Goal: Check status: Check status

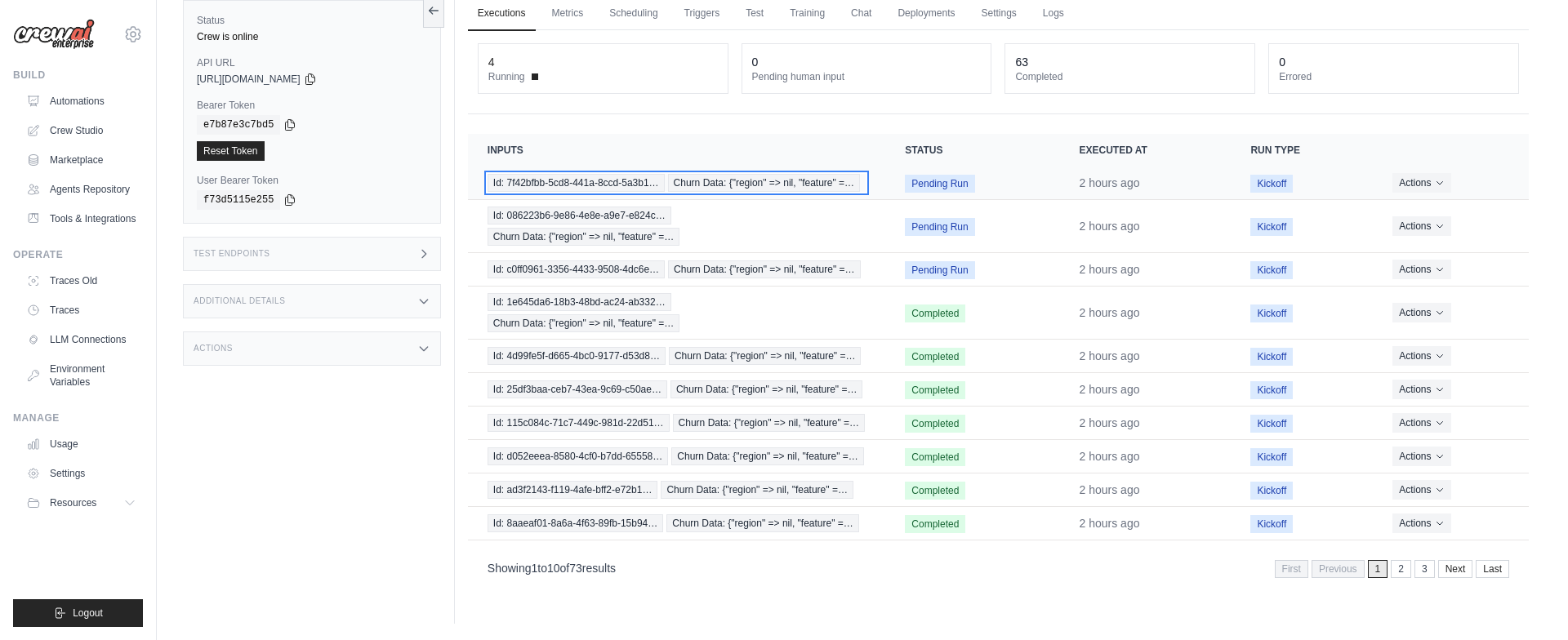
click at [846, 180] on span "Churn Data: {"region" => nil, "feature" =…" at bounding box center [764, 182] width 193 height 18
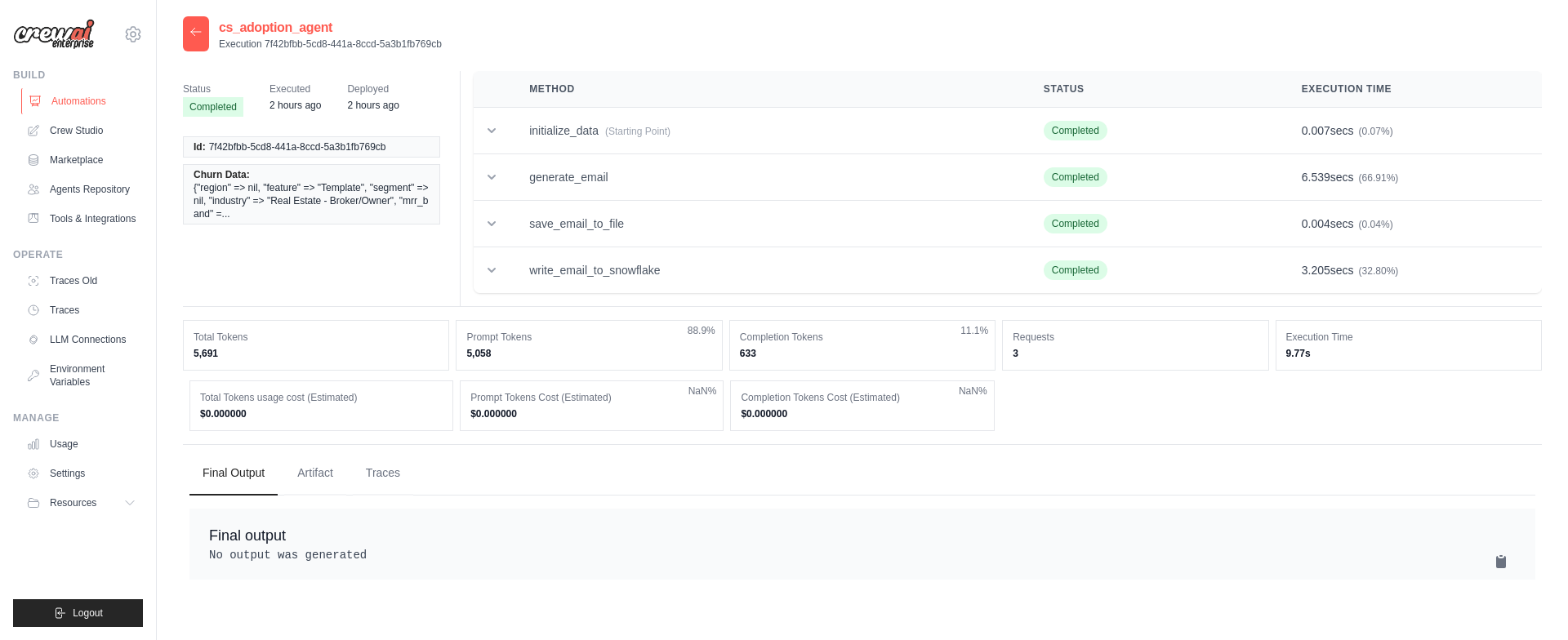
click at [90, 97] on link "Automations" at bounding box center [83, 101] width 123 height 27
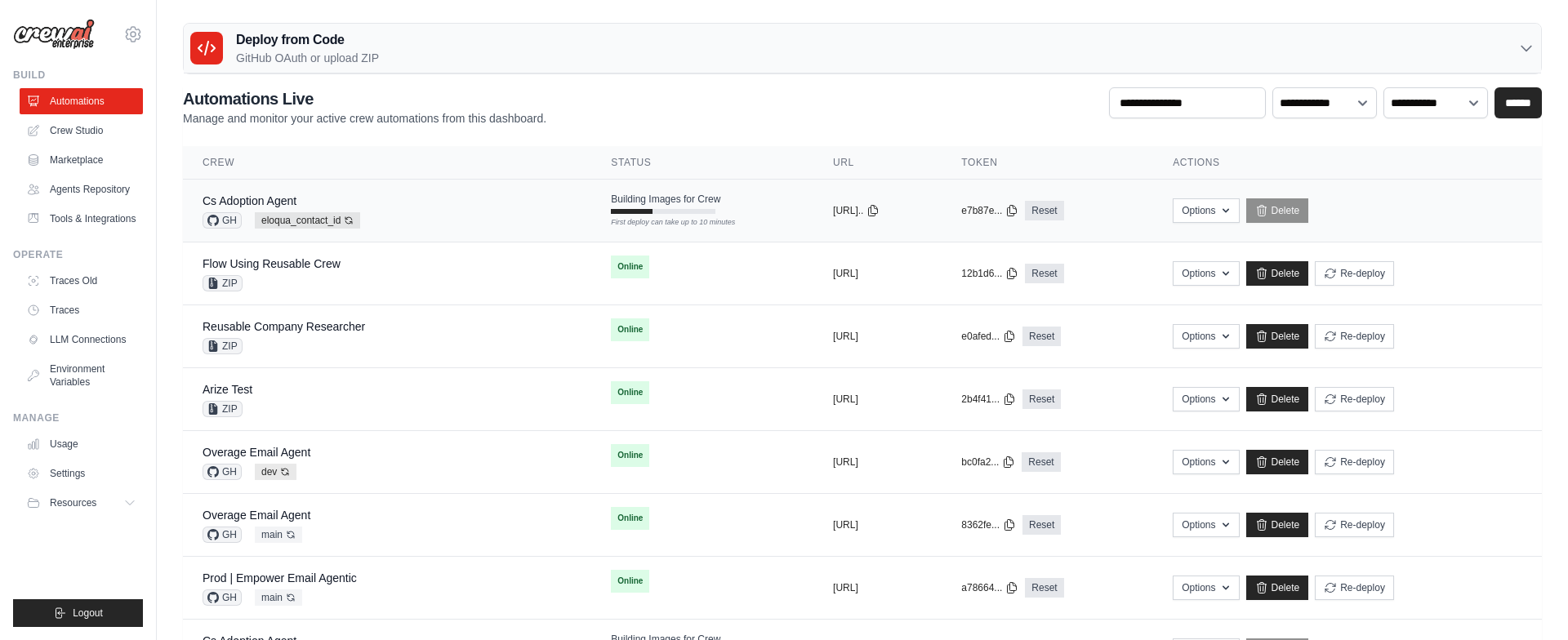
click at [471, 215] on div "Cs Adoption Agent GH eloqua_contact_id Auto-deploy enabled" at bounding box center [387, 210] width 369 height 36
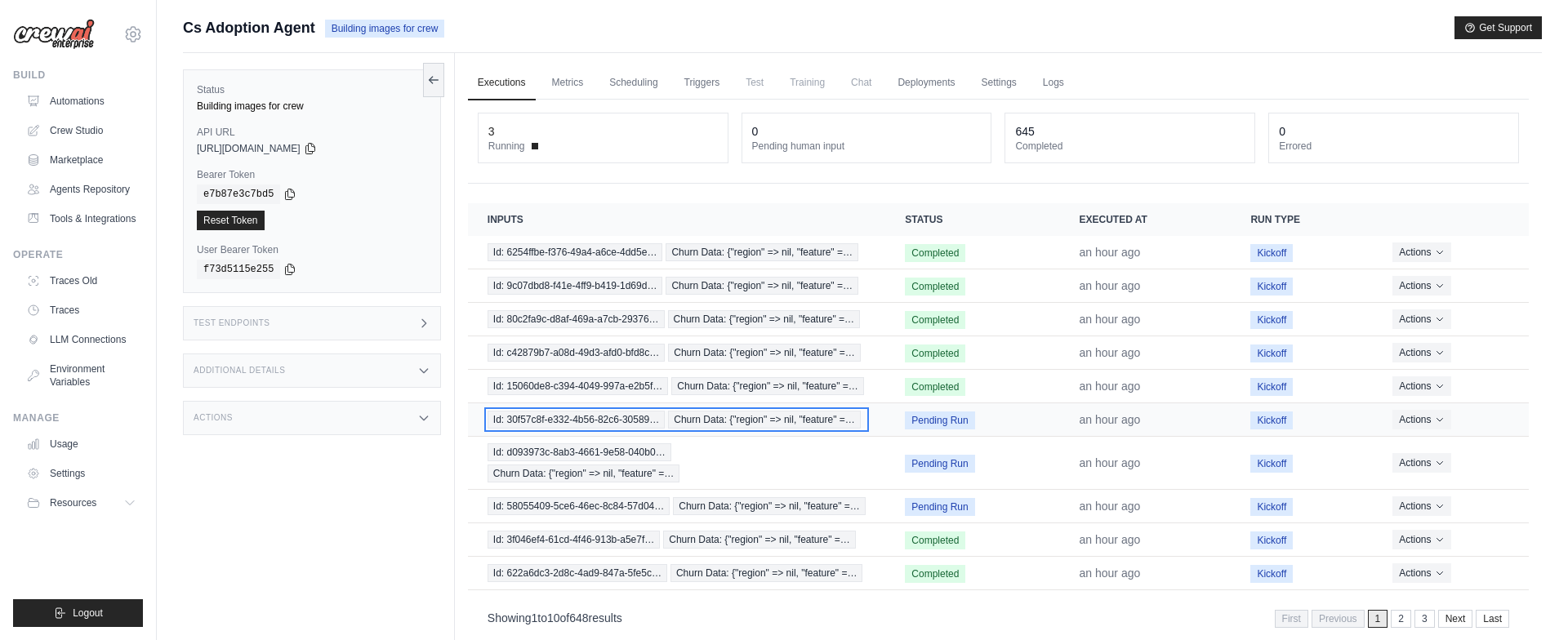
click at [774, 418] on span "Churn Data: {"region" => nil, "feature" =…" at bounding box center [764, 419] width 193 height 18
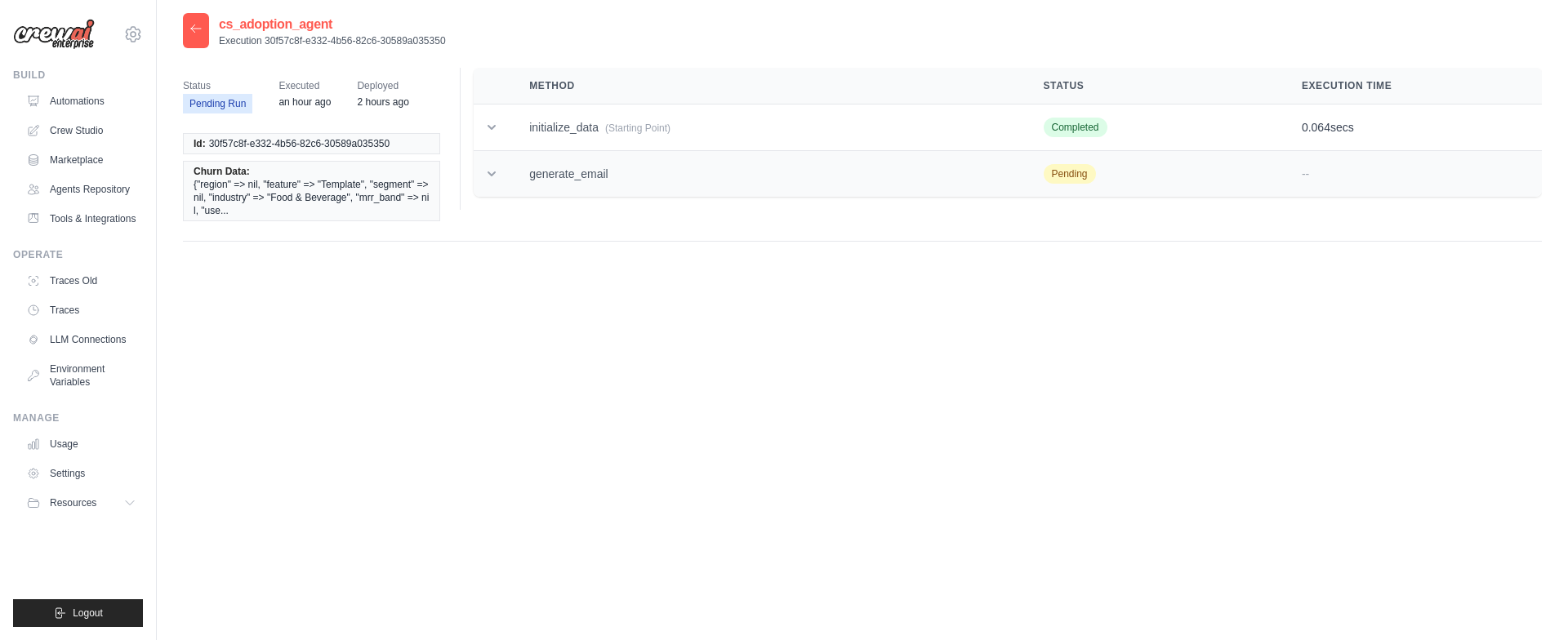
drag, startPoint x: 573, startPoint y: 180, endPoint x: 589, endPoint y: 178, distance: 16.1
click at [573, 179] on td "generate_email" at bounding box center [766, 175] width 514 height 46
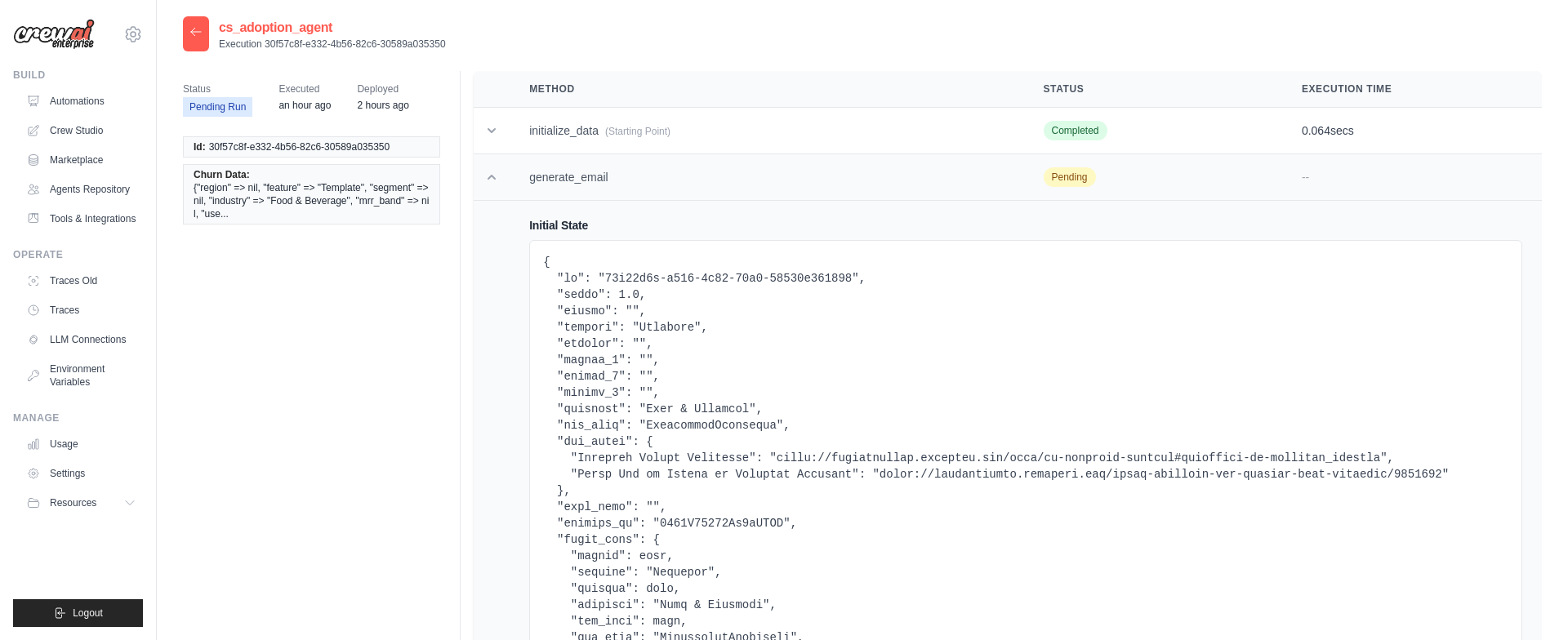
scroll to position [1, 0]
click at [491, 176] on icon at bounding box center [491, 176] width 16 height 16
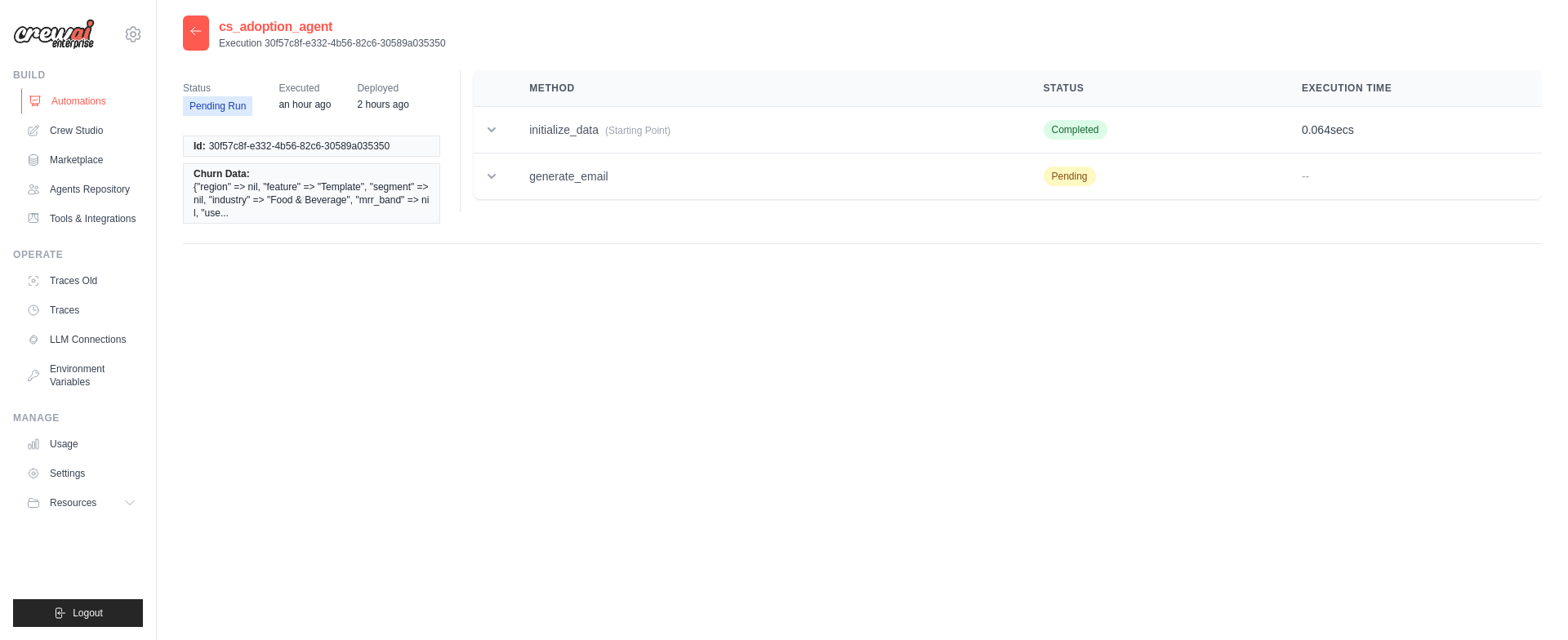
click at [90, 98] on link "Automations" at bounding box center [83, 101] width 123 height 27
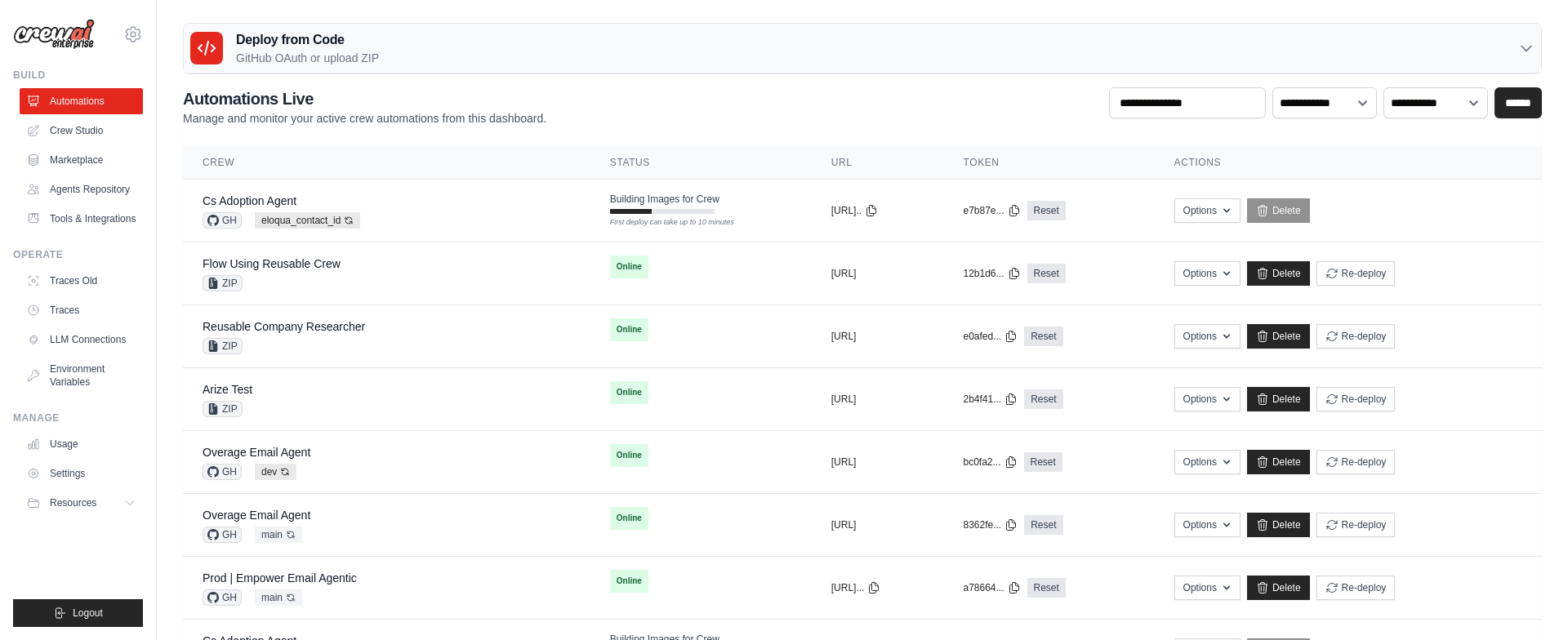
scroll to position [3, 0]
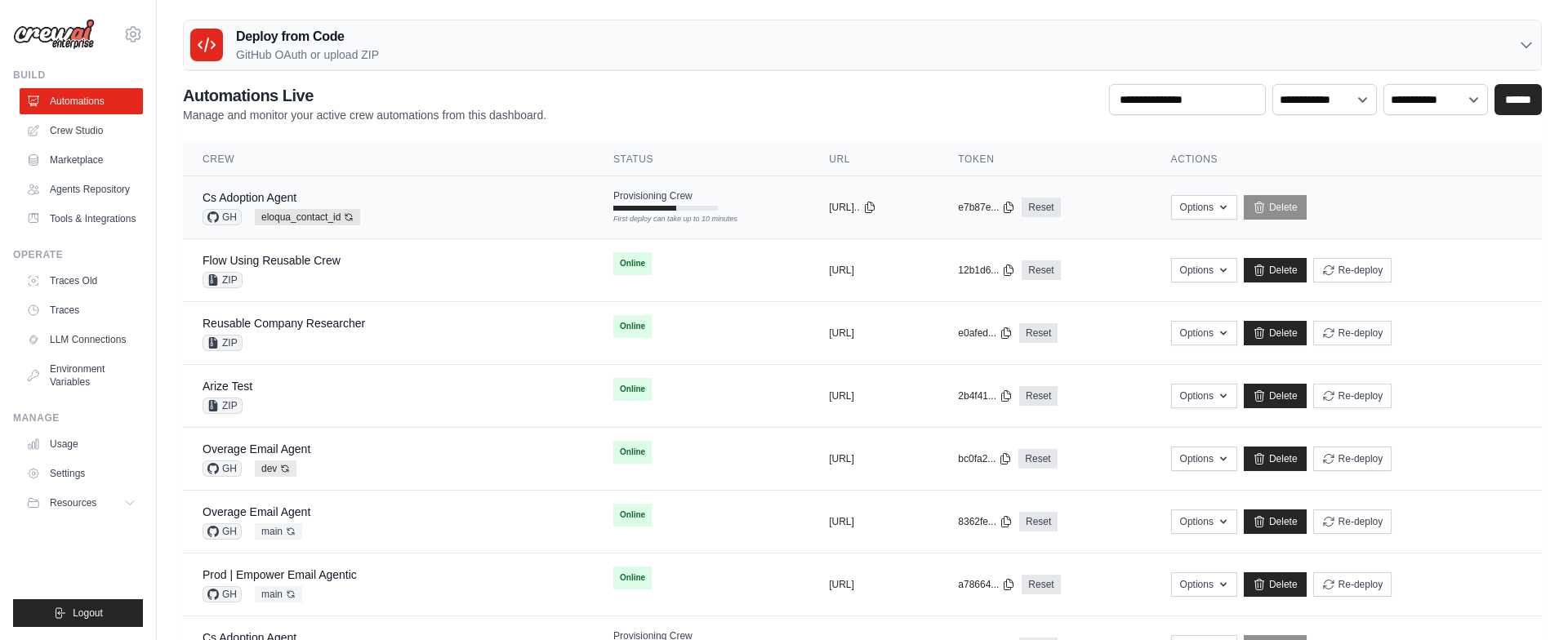
click at [726, 193] on td "Provisioning Crew First deploy can take up to 10 minutes" at bounding box center [702, 199] width 216 height 47
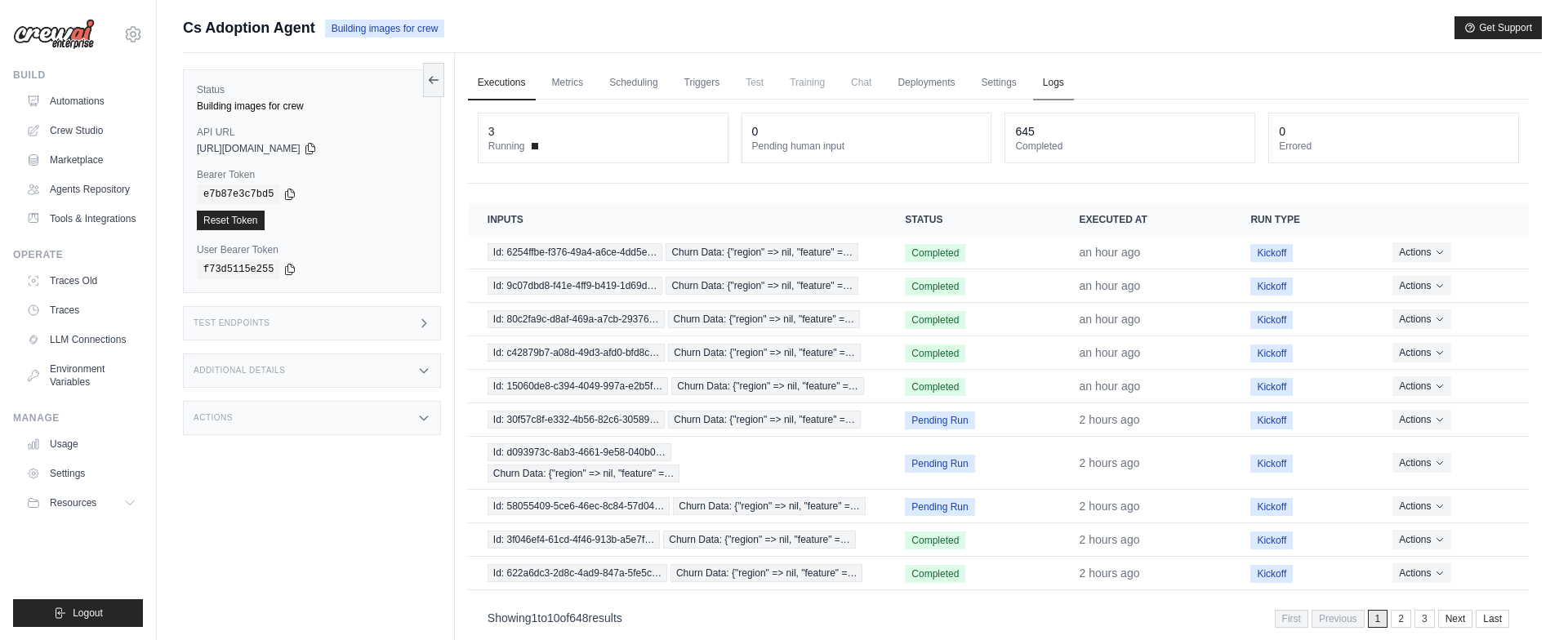
click at [1054, 86] on link "Logs" at bounding box center [1054, 83] width 41 height 34
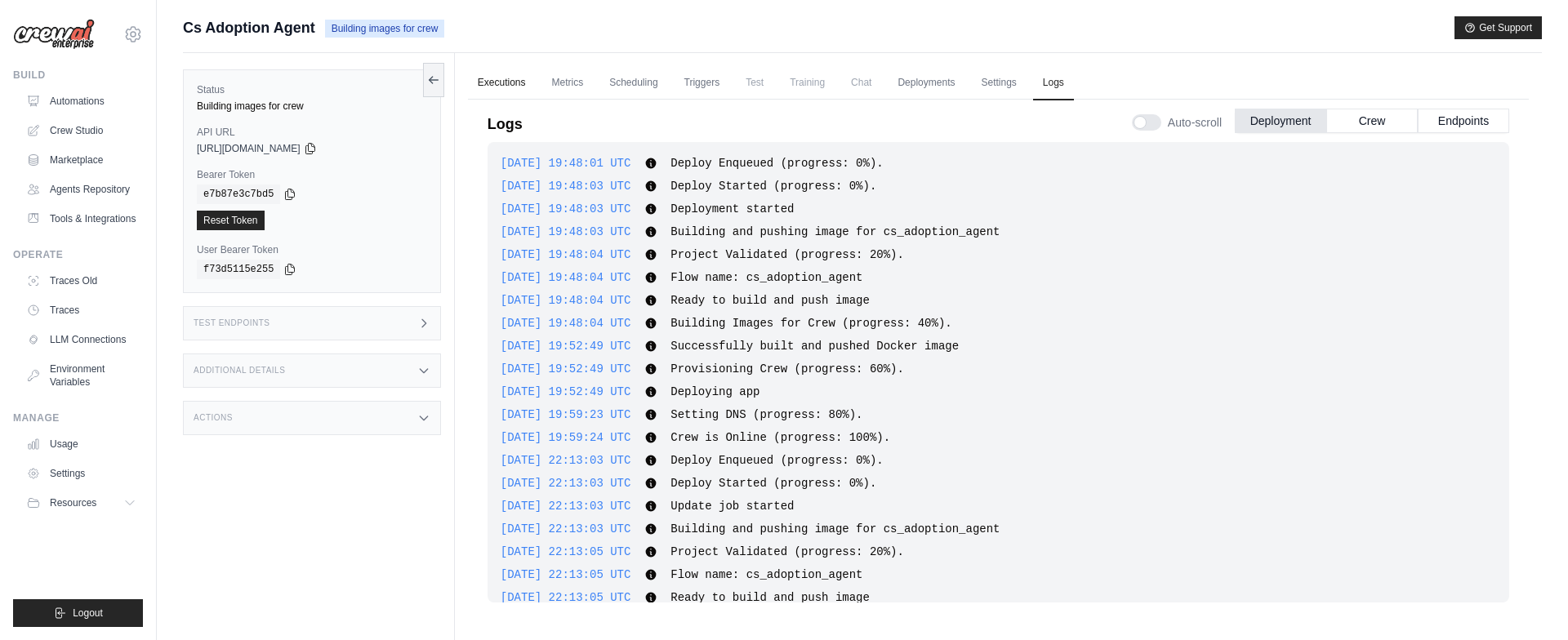
click at [506, 76] on link "Executions" at bounding box center [502, 83] width 68 height 34
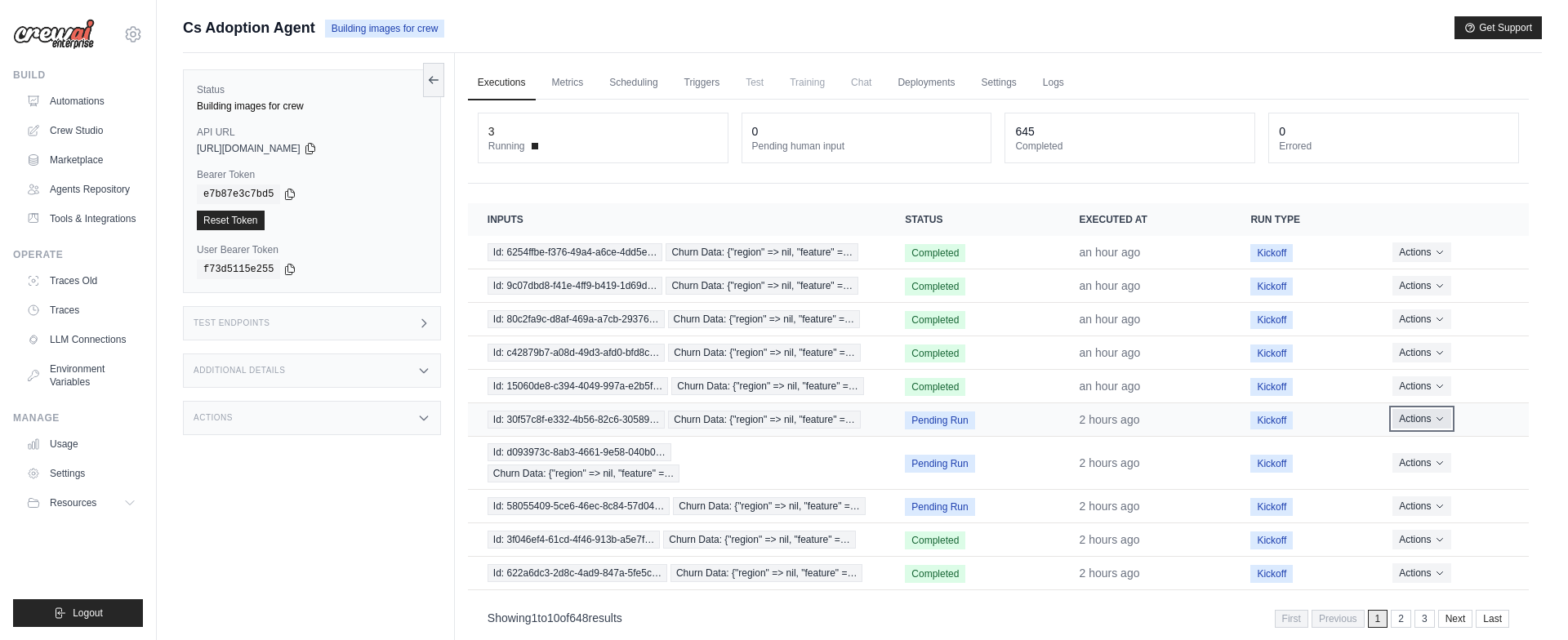
click at [1424, 418] on button "Actions" at bounding box center [1422, 418] width 58 height 20
click at [1448, 450] on link "View Details" at bounding box center [1457, 449] width 104 height 27
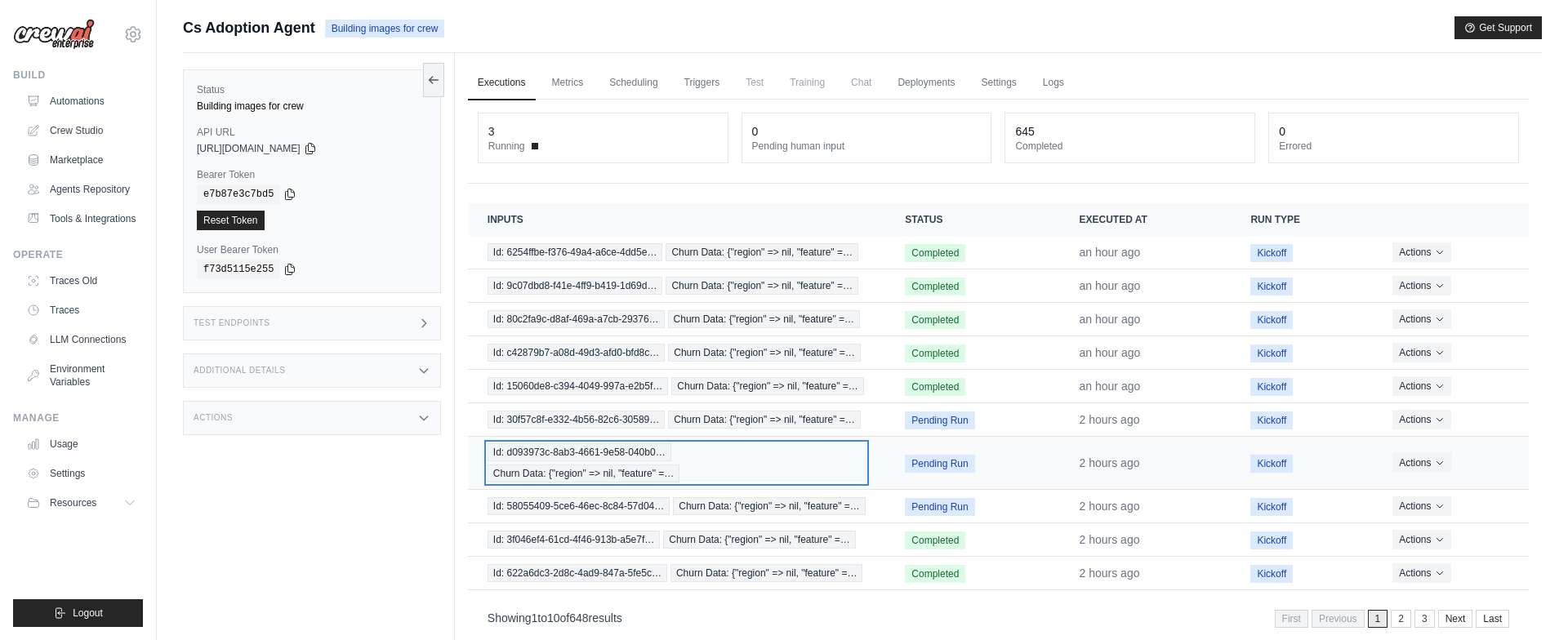
click at [626, 459] on span "Id: d093973c-8ab3-4661-9e58-040b0…" at bounding box center [579, 452] width 184 height 18
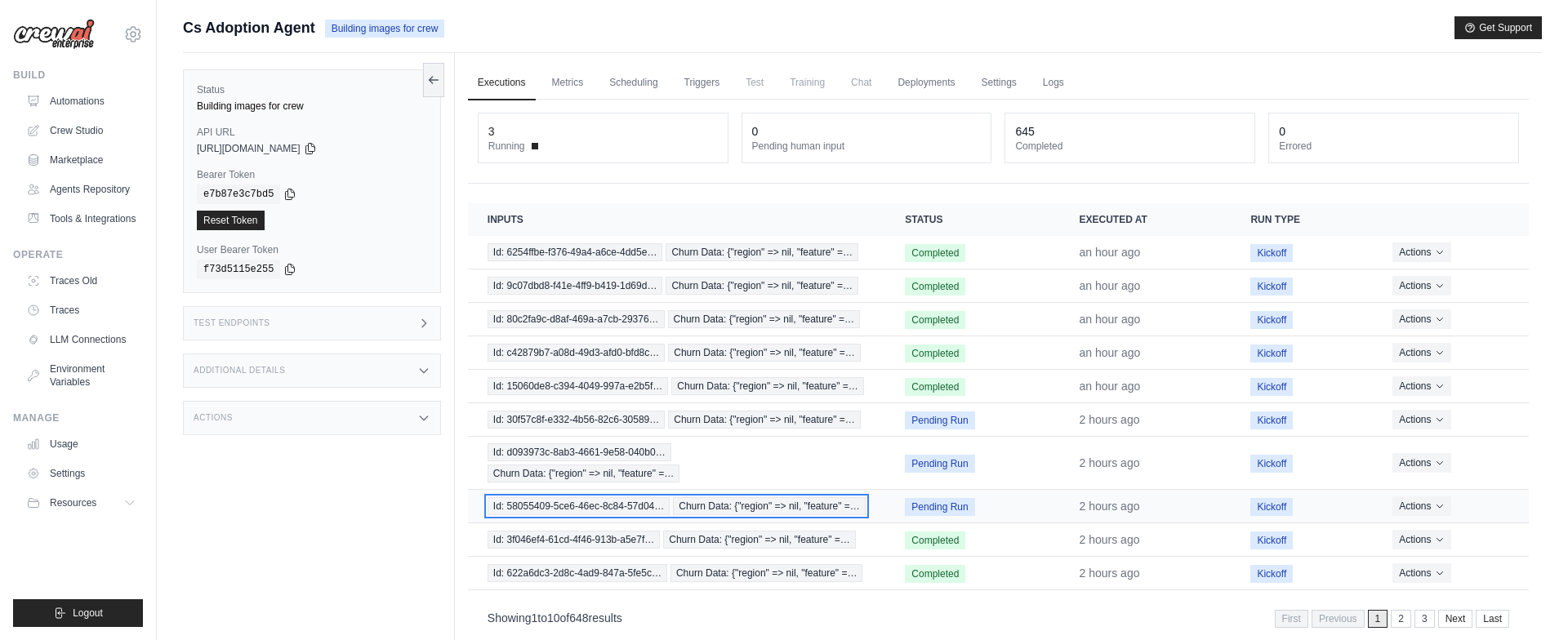
click at [787, 500] on span "Churn Data: {"region" => nil, "feature" =…" at bounding box center [769, 506] width 193 height 18
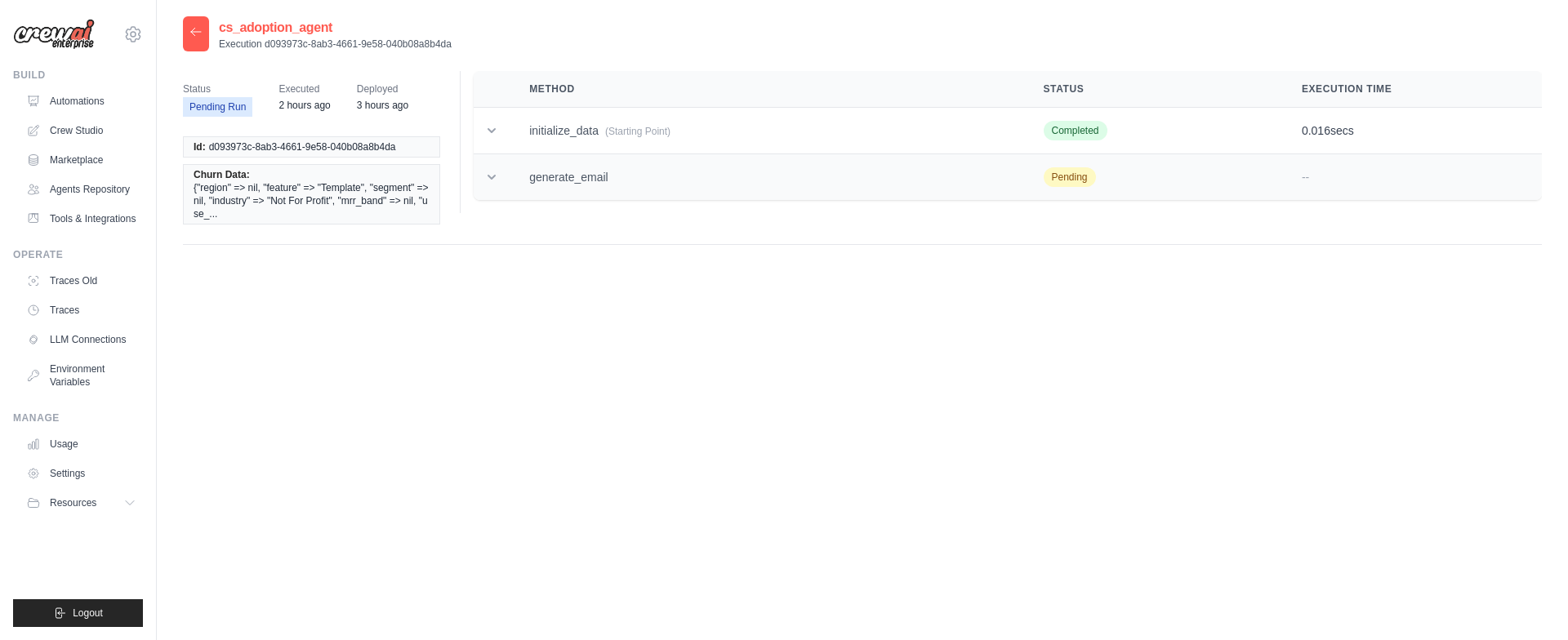
click at [490, 178] on icon at bounding box center [492, 177] width 9 height 5
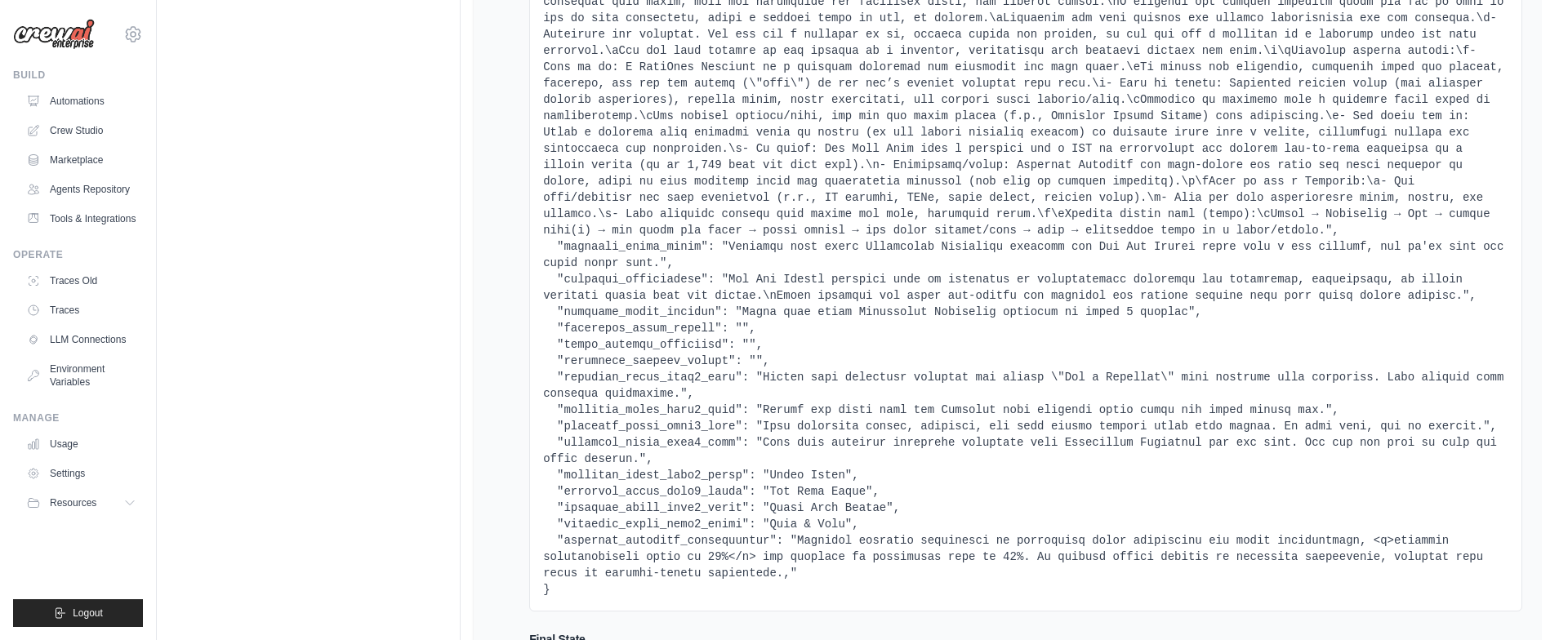
scroll to position [1333, 0]
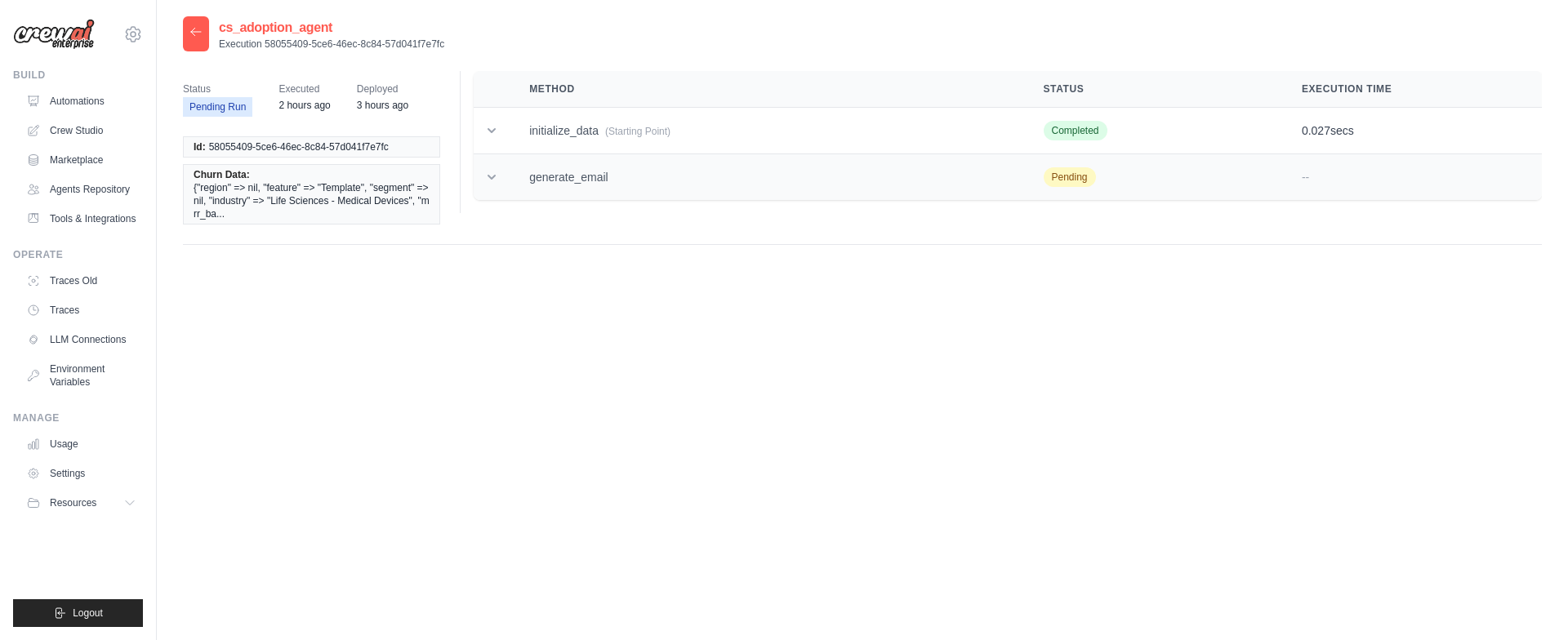
click at [494, 181] on icon at bounding box center [491, 177] width 16 height 16
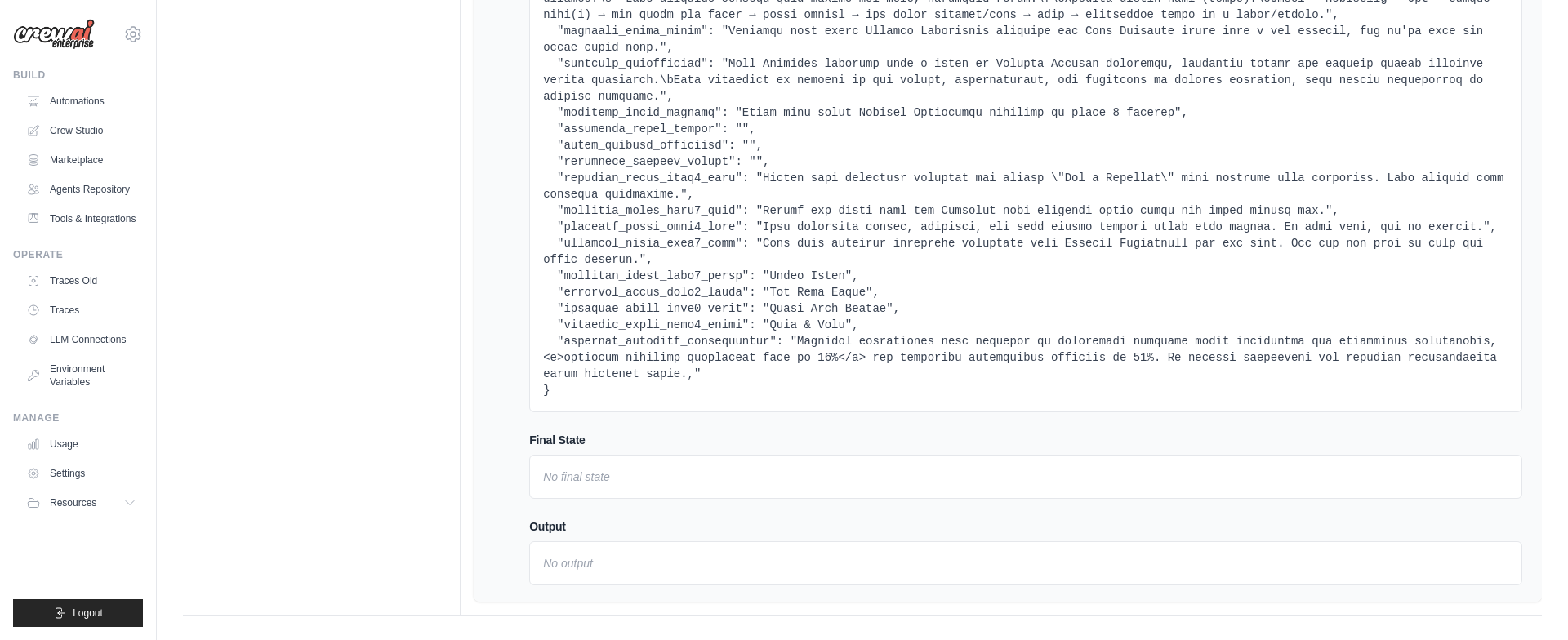
scroll to position [1349, 0]
click at [72, 99] on link "Automations" at bounding box center [83, 101] width 123 height 27
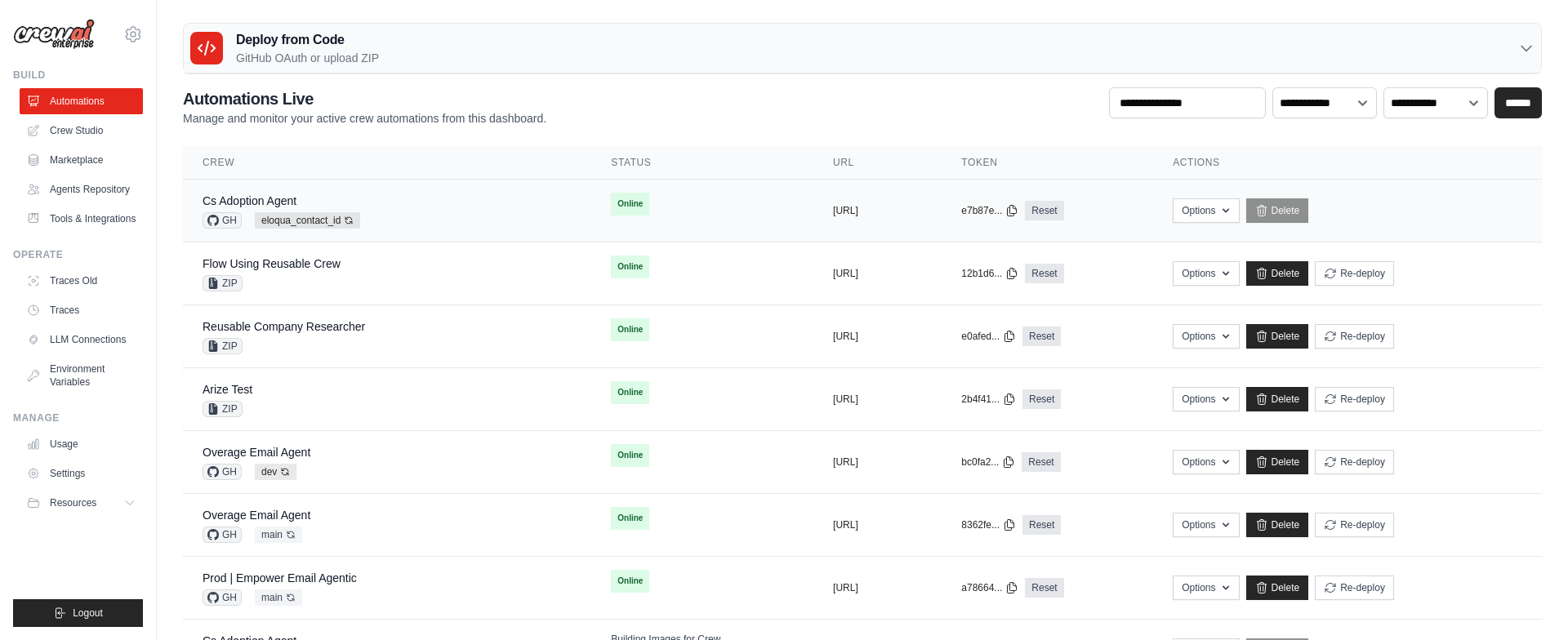
click at [686, 204] on td "Online First deploy can take up to 10 minutes" at bounding box center [703, 204] width 223 height 49
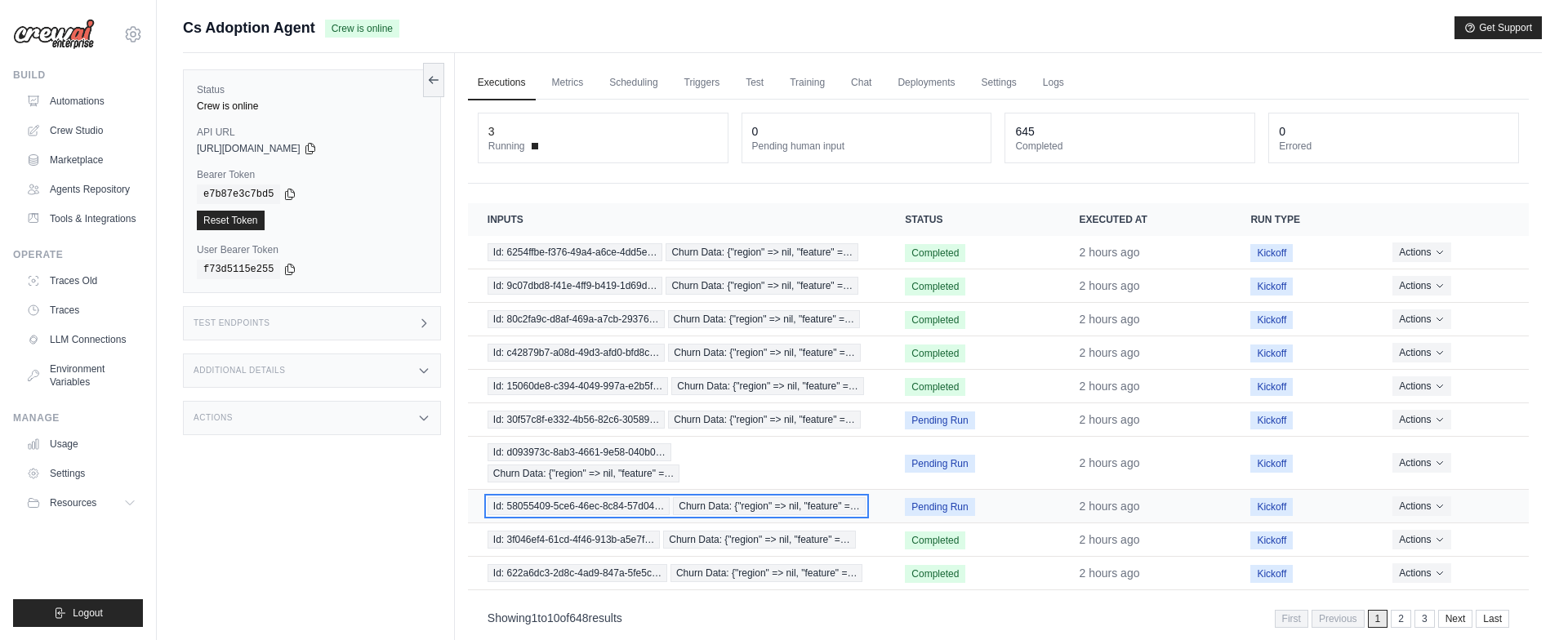
click at [625, 505] on span "Id: 58055409-5ce6-46ec-8c84-57d04…" at bounding box center [579, 506] width 182 height 18
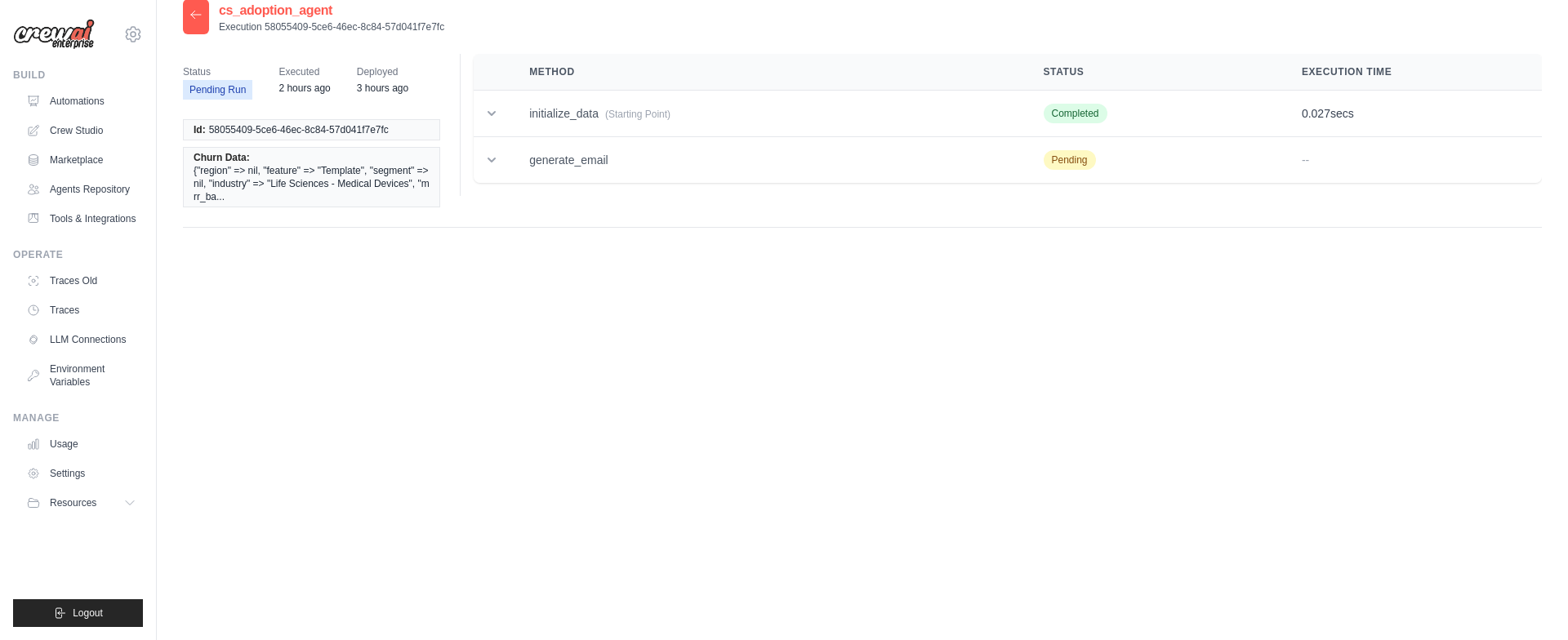
scroll to position [26, 0]
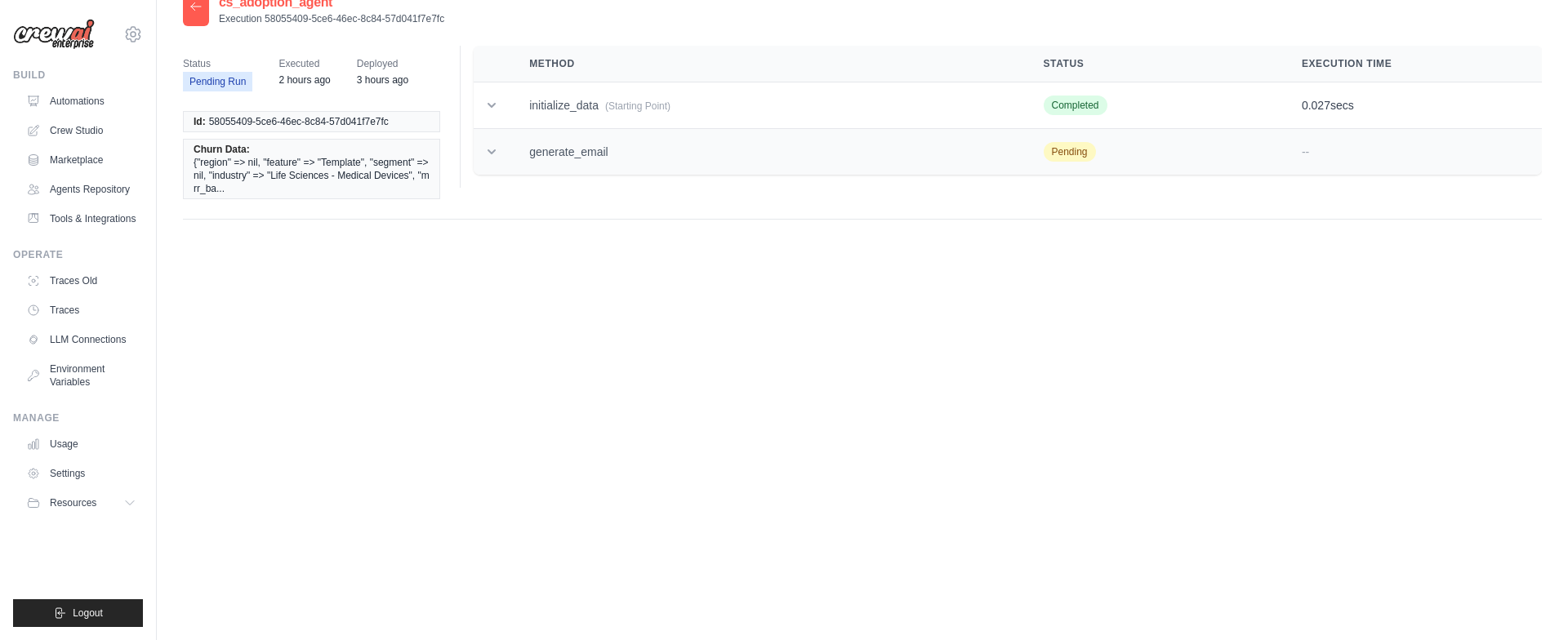
click at [497, 151] on icon at bounding box center [491, 151] width 16 height 16
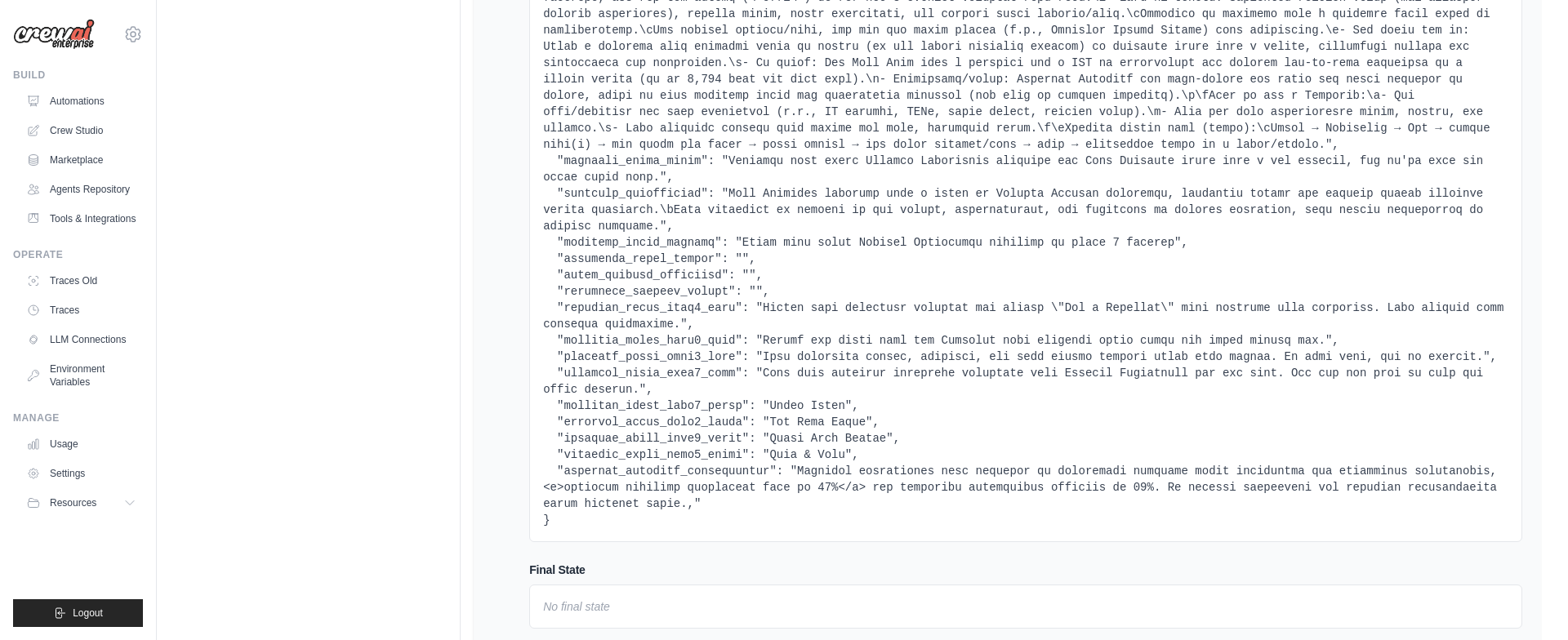
scroll to position [1260, 0]
